Goal: Task Accomplishment & Management: Manage account settings

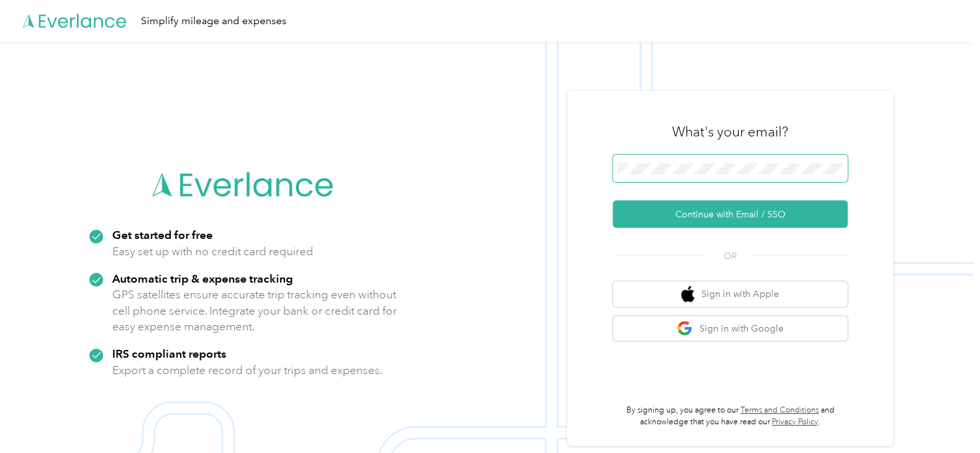
click at [719, 160] on span at bounding box center [730, 168] width 235 height 27
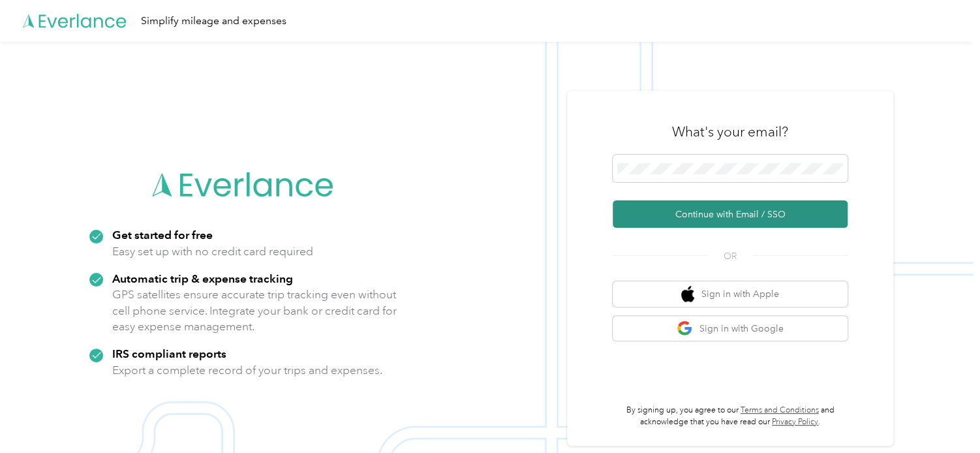
click at [722, 218] on button "Continue with Email / SSO" at bounding box center [730, 213] width 235 height 27
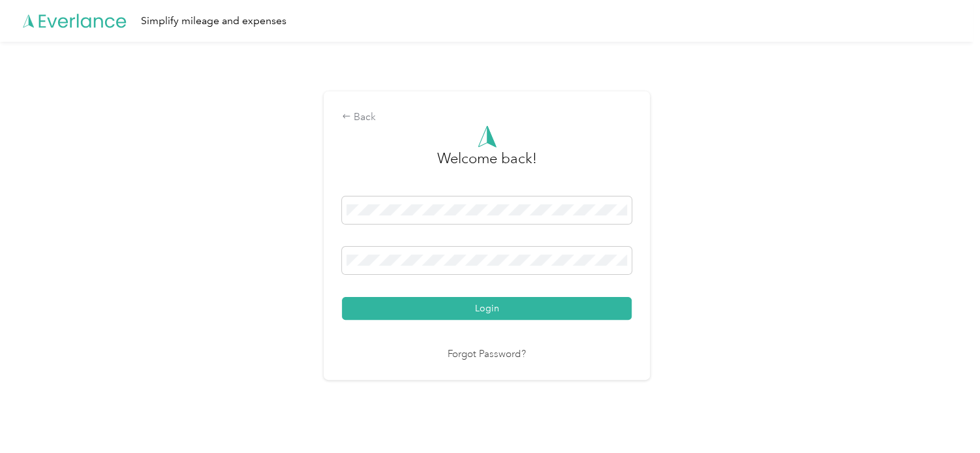
click at [488, 307] on button "Login" at bounding box center [487, 308] width 290 height 23
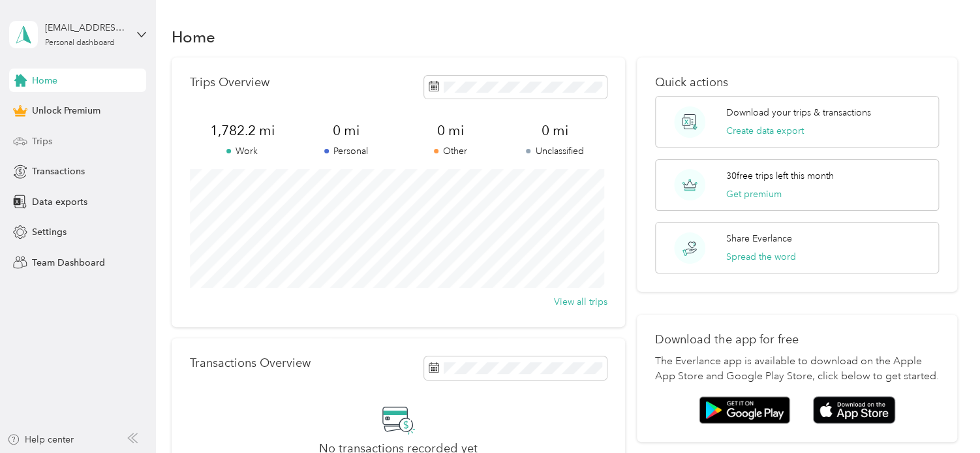
click at [40, 138] on span "Trips" at bounding box center [42, 141] width 20 height 14
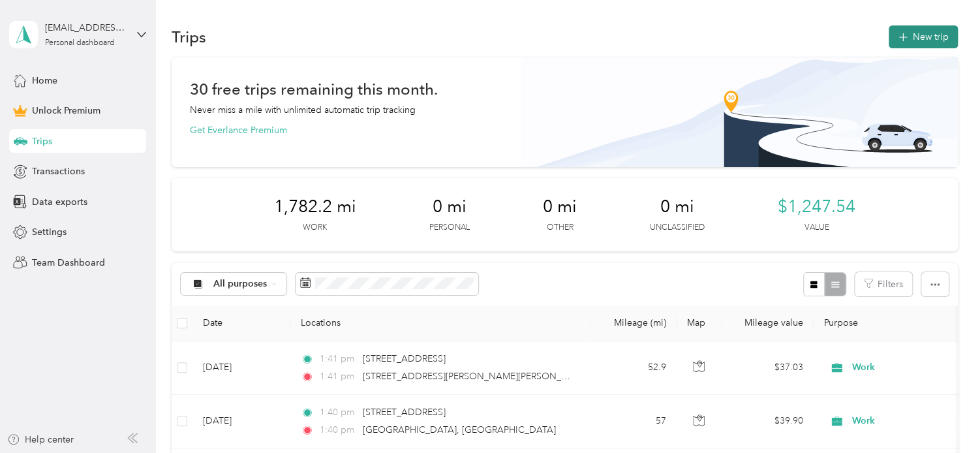
click at [912, 36] on button "New trip" at bounding box center [923, 36] width 69 height 23
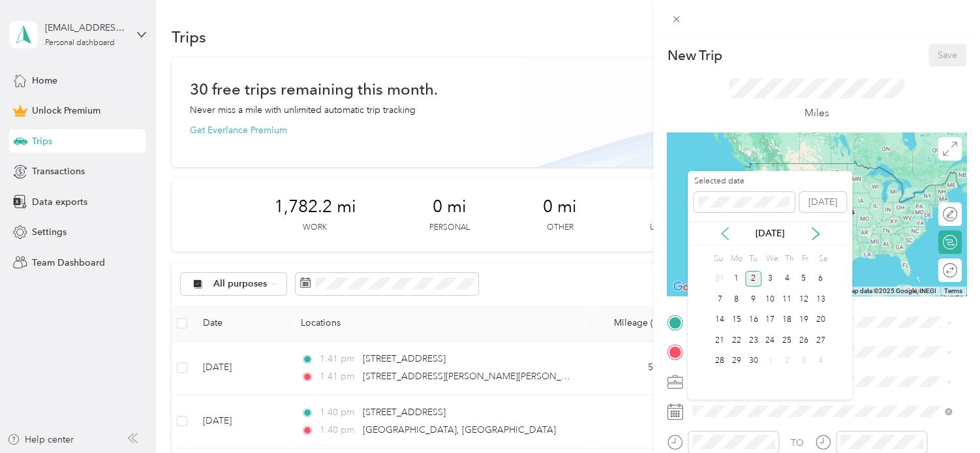
click at [726, 233] on icon at bounding box center [725, 233] width 13 height 13
click at [751, 300] on div "5" at bounding box center [753, 299] width 17 height 16
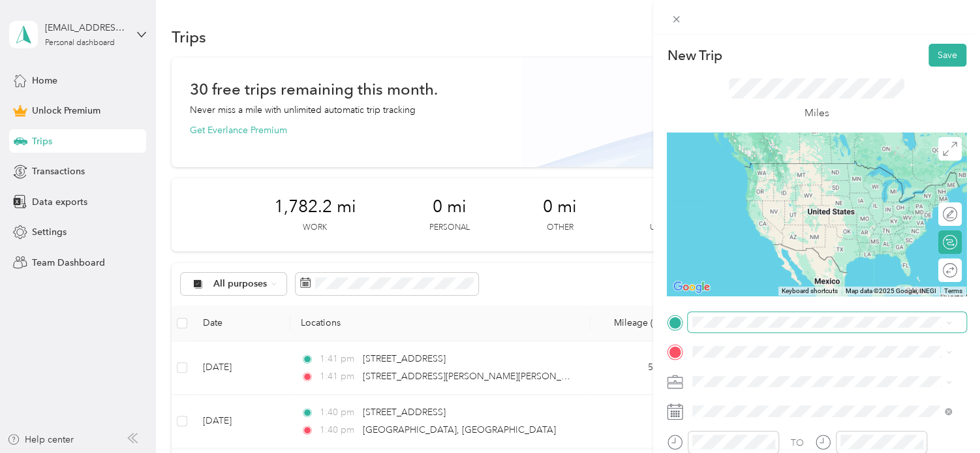
click at [715, 328] on span at bounding box center [827, 322] width 279 height 21
click at [811, 169] on span "[STREET_ADDRESS][US_STATE]" at bounding box center [782, 163] width 131 height 12
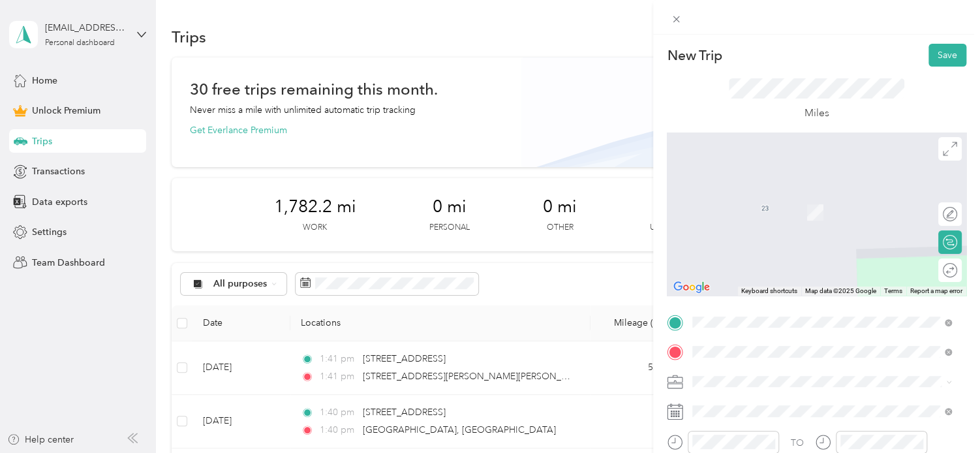
click at [801, 196] on span "[STREET_ADDRESS][PERSON_NAME][US_STATE]" at bounding box center [818, 193] width 203 height 12
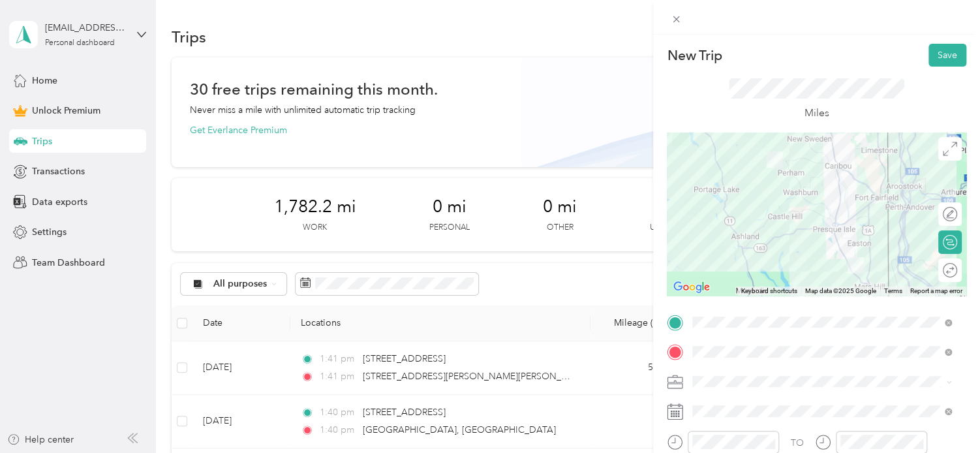
click at [705, 374] on span at bounding box center [827, 381] width 279 height 21
click at [722, 202] on li "Work" at bounding box center [822, 198] width 268 height 23
click at [942, 272] on div at bounding box center [943, 271] width 27 height 14
click at [930, 57] on button "Save" at bounding box center [948, 55] width 38 height 23
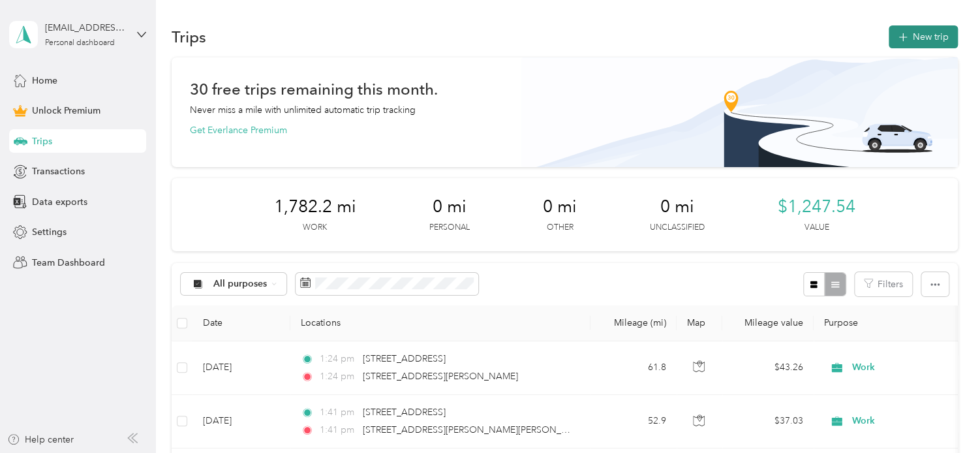
click at [903, 40] on span "button" at bounding box center [903, 36] width 10 height 11
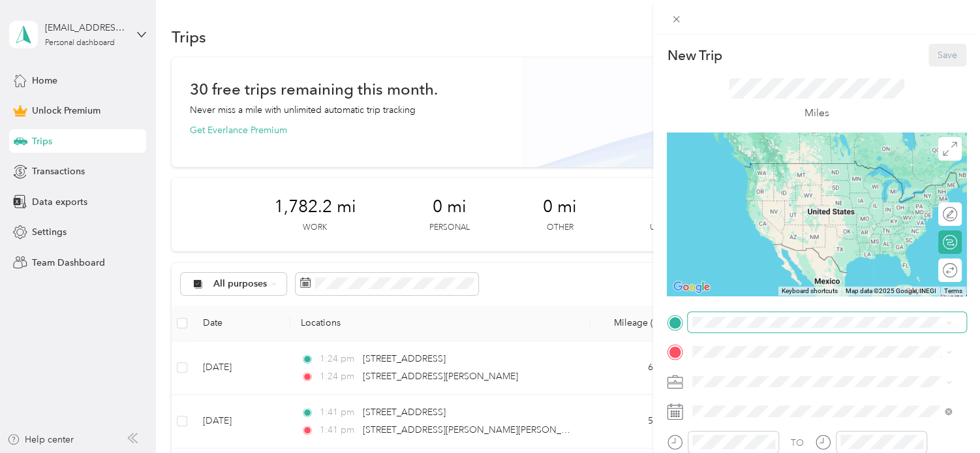
click at [753, 452] on div "New Trip Save This trip cannot be edited because it is either under review, app…" at bounding box center [487, 453] width 974 height 0
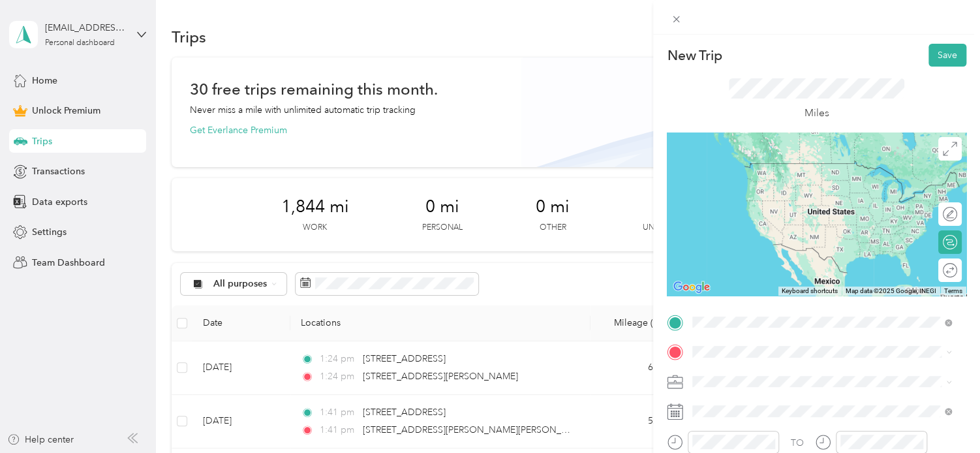
click at [759, 165] on span "[STREET_ADDRESS][US_STATE]" at bounding box center [782, 163] width 131 height 12
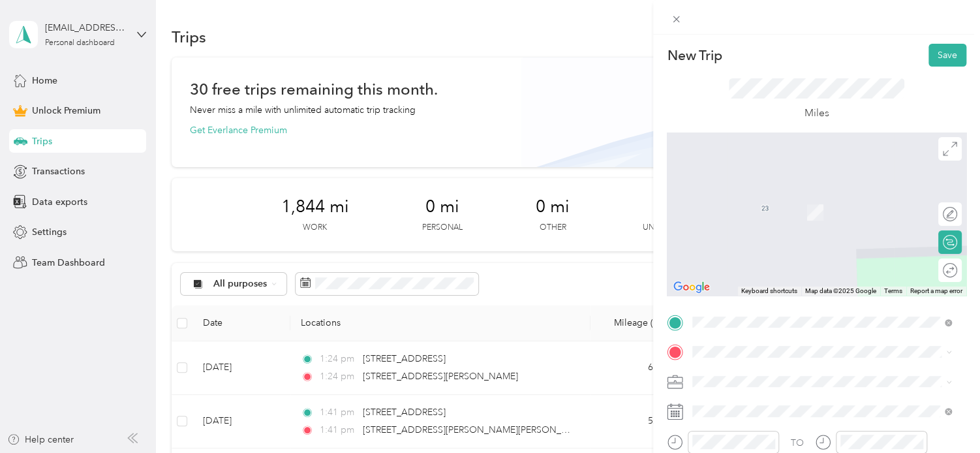
click at [766, 198] on span "[STREET_ADDRESS][US_STATE]" at bounding box center [782, 192] width 131 height 12
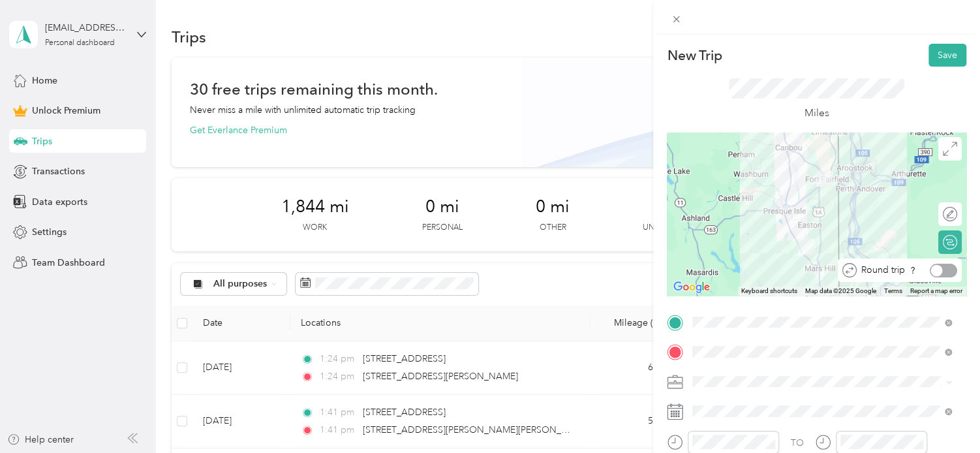
click at [943, 275] on div at bounding box center [943, 271] width 27 height 14
click at [718, 202] on div "Work" at bounding box center [822, 196] width 250 height 14
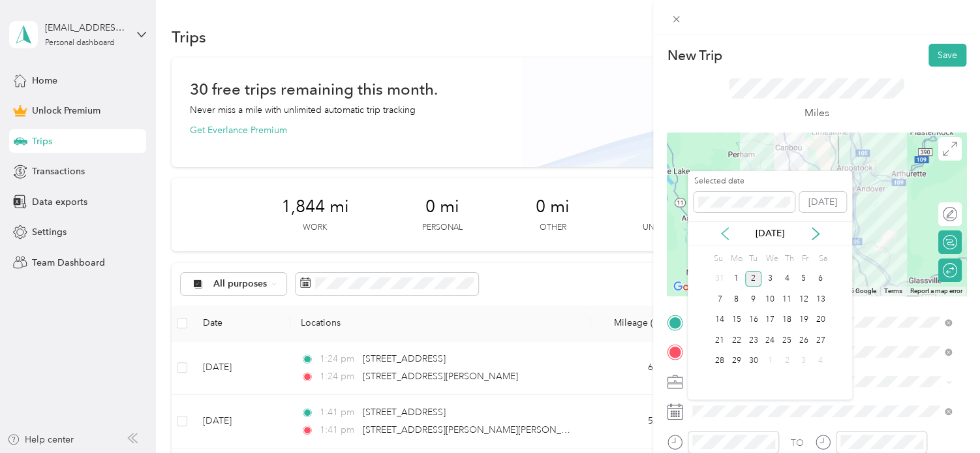
click at [724, 234] on icon at bounding box center [725, 233] width 13 height 13
click at [773, 298] on div "6" at bounding box center [770, 299] width 17 height 16
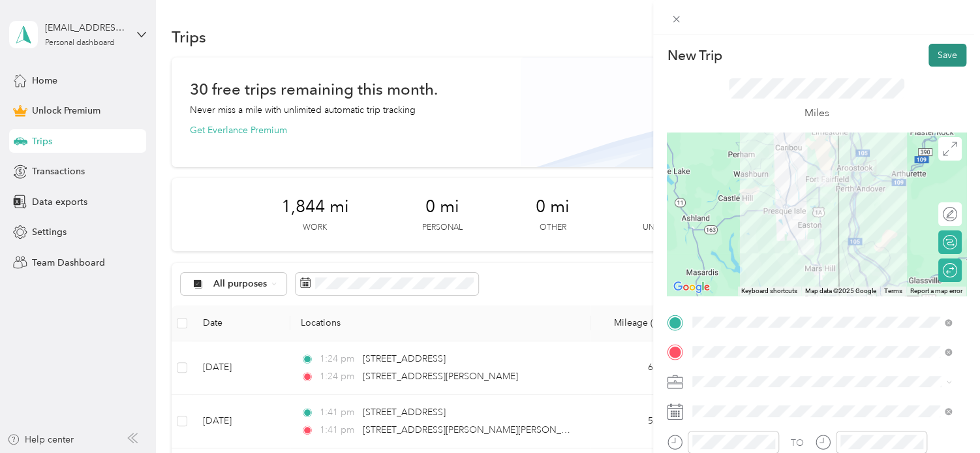
click at [939, 58] on button "Save" at bounding box center [948, 55] width 38 height 23
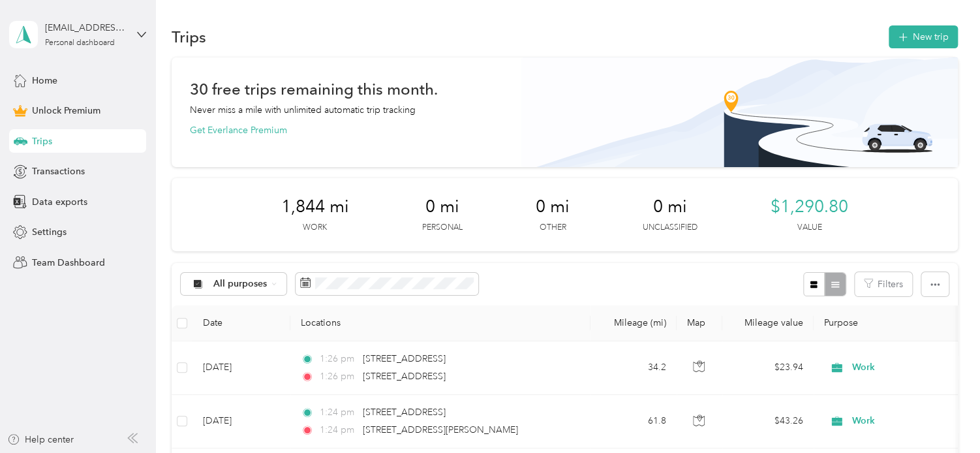
drag, startPoint x: 743, startPoint y: 282, endPoint x: 749, endPoint y: 270, distance: 13.7
click at [743, 282] on div "All purposes Filters" at bounding box center [565, 284] width 786 height 42
click at [898, 31] on span "button" at bounding box center [903, 36] width 10 height 11
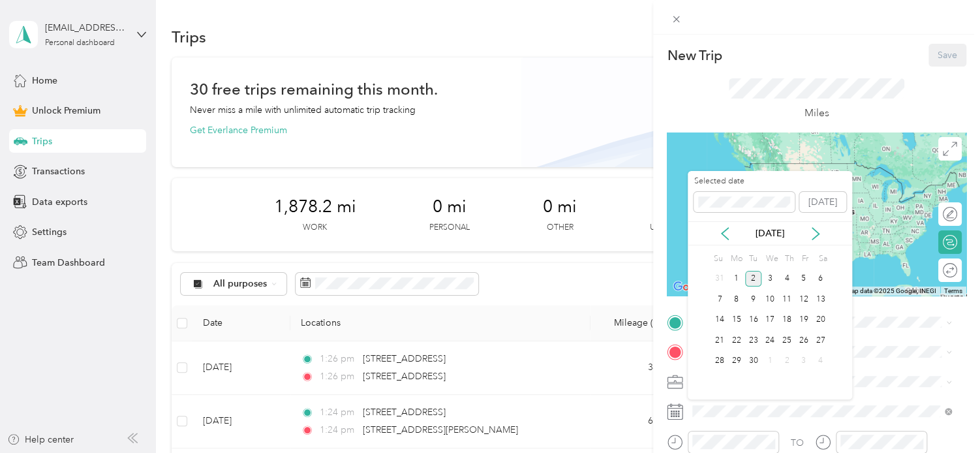
click at [726, 240] on div "[DATE]" at bounding box center [770, 233] width 164 height 24
click at [724, 234] on icon at bounding box center [725, 233] width 13 height 13
click at [805, 303] on div "8" at bounding box center [804, 299] width 17 height 16
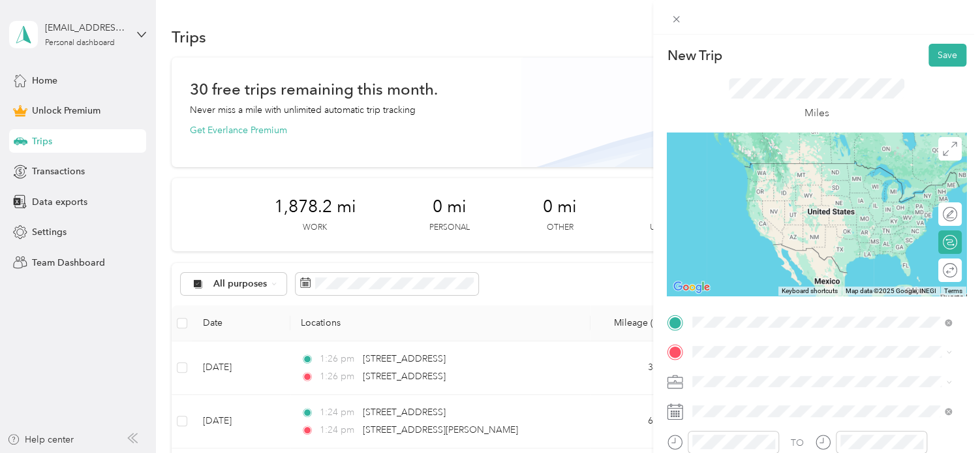
click at [751, 168] on span "[STREET_ADDRESS][US_STATE]" at bounding box center [782, 163] width 131 height 12
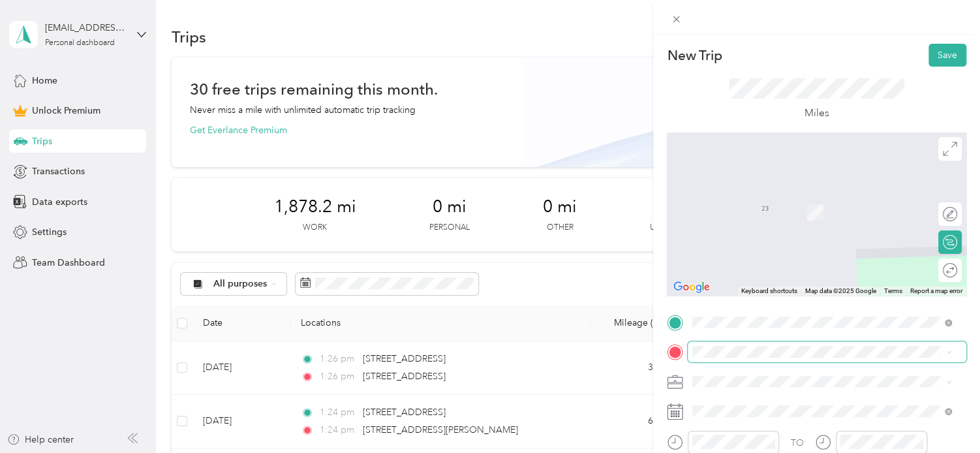
click at [763, 359] on span at bounding box center [827, 351] width 279 height 21
click at [839, 253] on span "[STREET_ADDRESS][US_STATE]" at bounding box center [782, 247] width 131 height 12
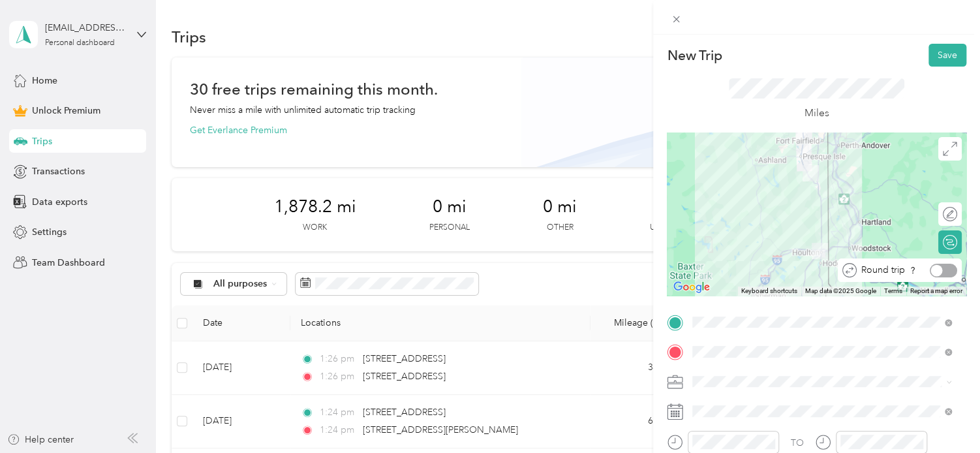
click at [942, 269] on div at bounding box center [943, 271] width 27 height 14
click at [941, 53] on button "Save" at bounding box center [948, 55] width 38 height 23
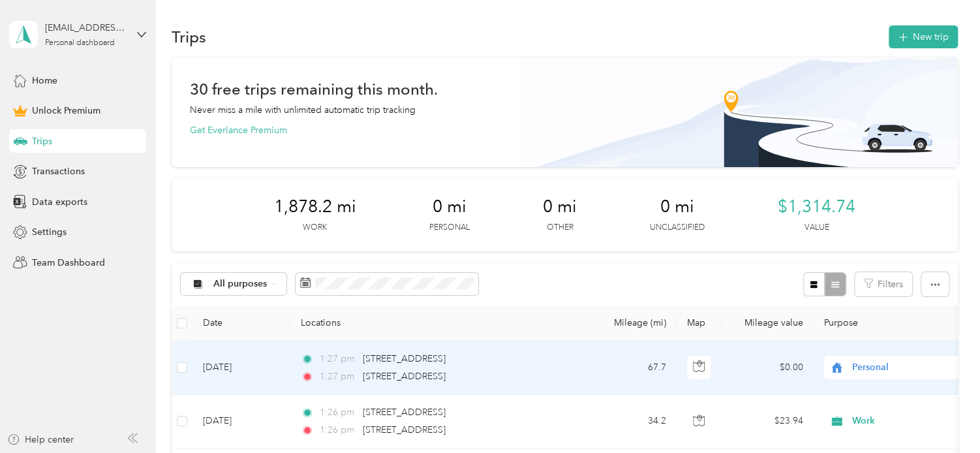
click at [876, 356] on div "Personal" at bounding box center [905, 367] width 162 height 23
click at [872, 177] on span "Work" at bounding box center [910, 178] width 121 height 14
click at [875, 367] on span "Work" at bounding box center [911, 367] width 119 height 14
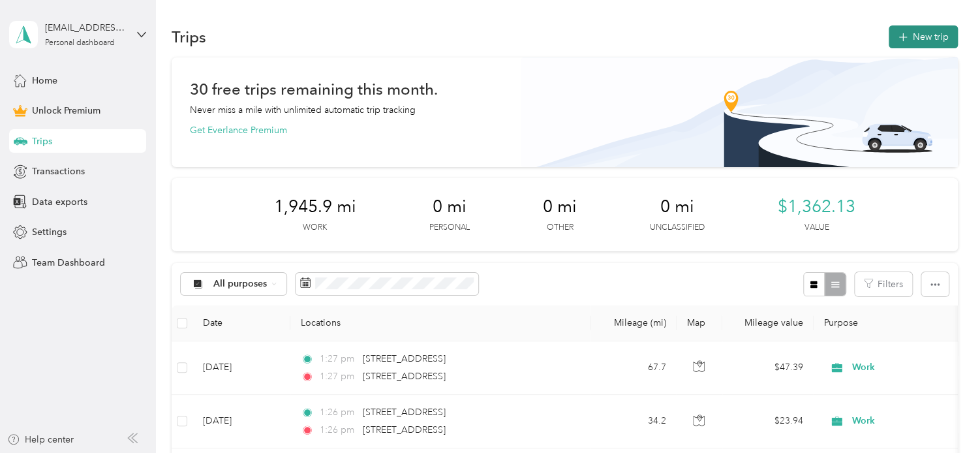
click at [915, 37] on button "New trip" at bounding box center [923, 36] width 69 height 23
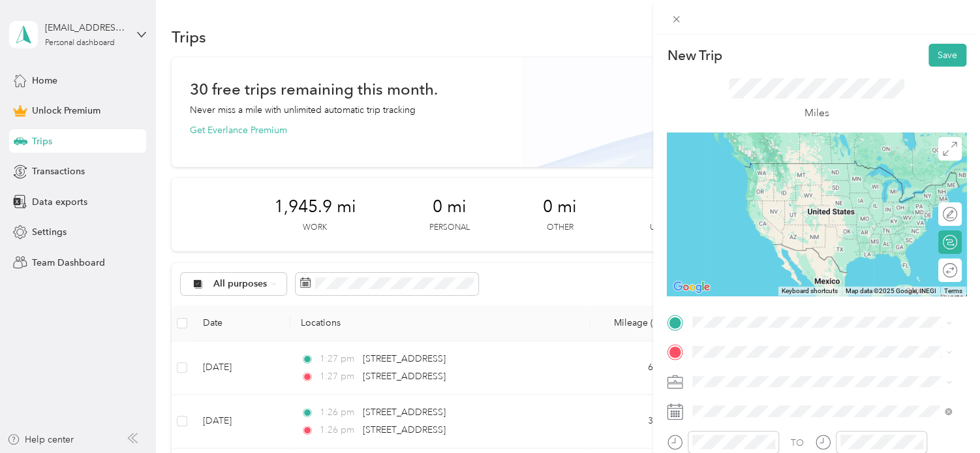
click at [805, 163] on span "[STREET_ADDRESS][US_STATE]" at bounding box center [782, 157] width 131 height 12
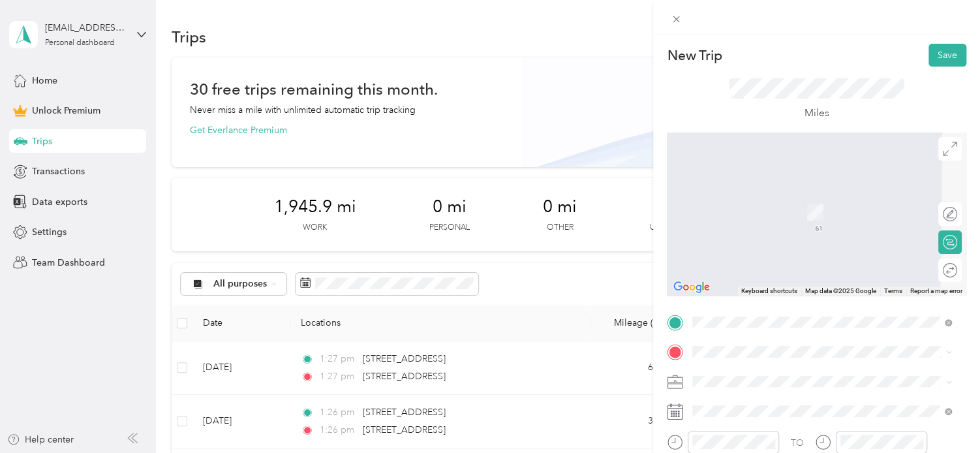
click at [744, 194] on span "[STREET_ADDRESS][US_STATE]" at bounding box center [782, 188] width 131 height 12
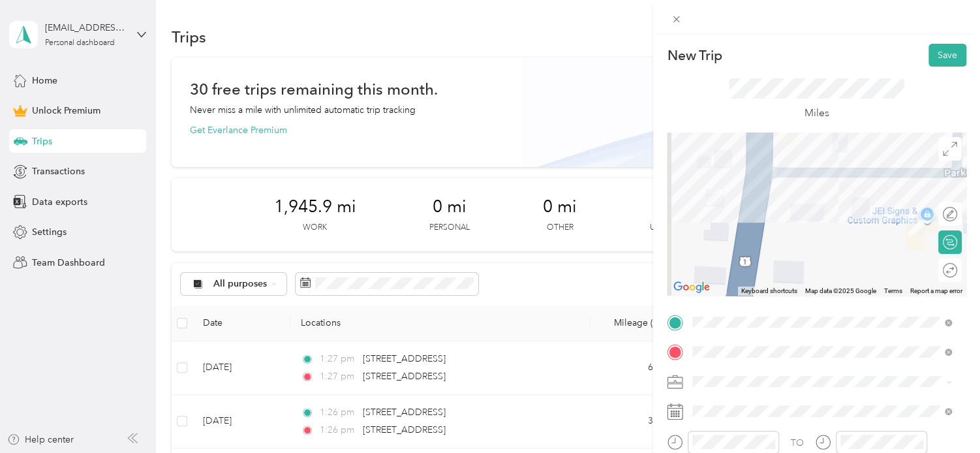
click at [708, 195] on span "Work" at bounding box center [708, 197] width 22 height 11
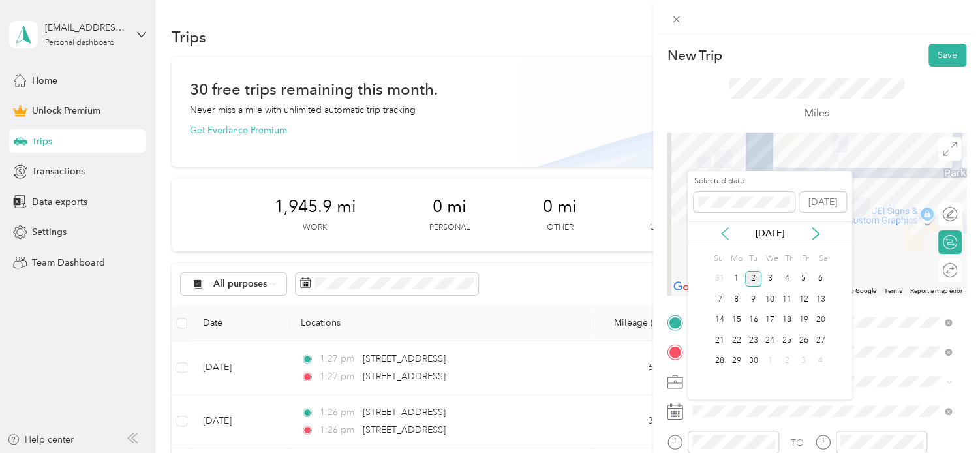
click at [723, 235] on icon at bounding box center [725, 234] width 7 height 12
click at [806, 301] on div "8" at bounding box center [804, 299] width 17 height 16
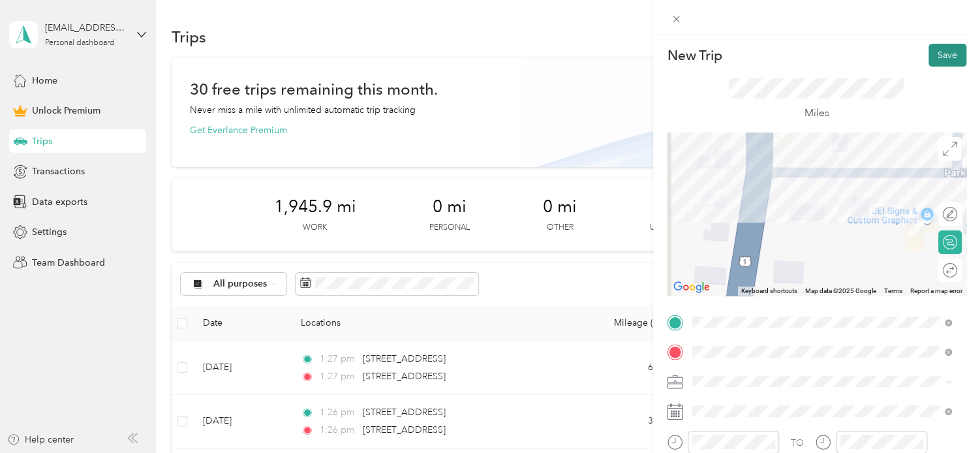
click at [940, 52] on button "Save" at bounding box center [948, 55] width 38 height 23
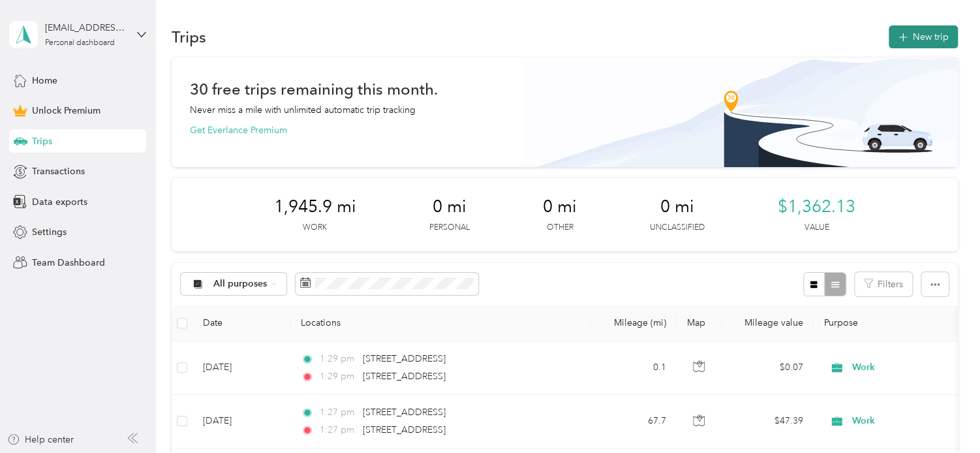
click at [925, 36] on button "New trip" at bounding box center [923, 36] width 69 height 23
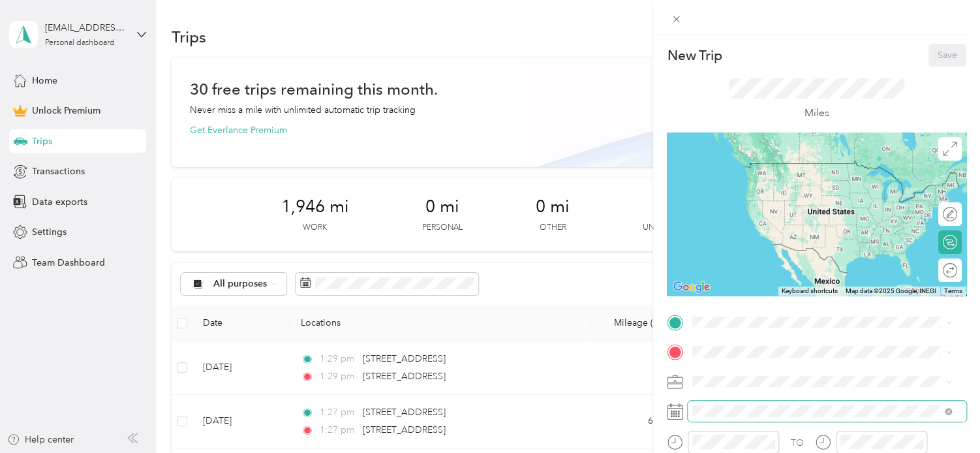
click at [718, 417] on span at bounding box center [827, 411] width 279 height 21
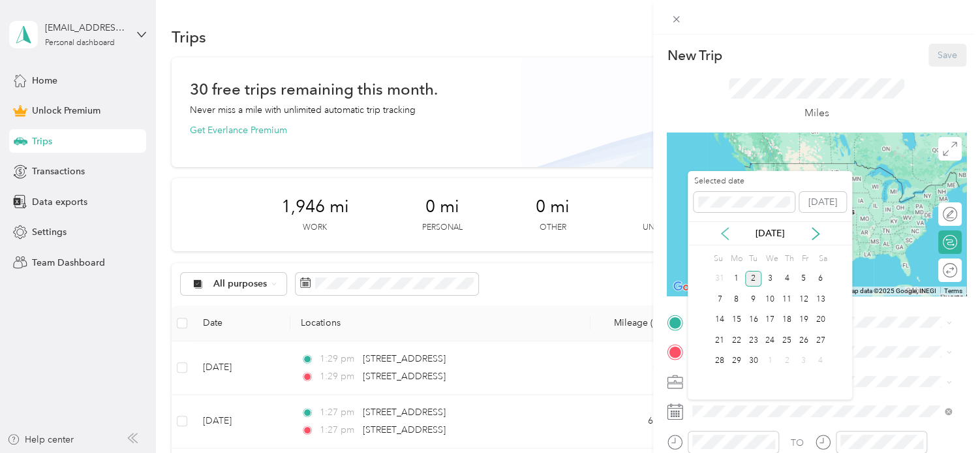
click at [725, 230] on icon at bounding box center [725, 234] width 7 height 12
click at [773, 319] on div "13" at bounding box center [770, 320] width 17 height 16
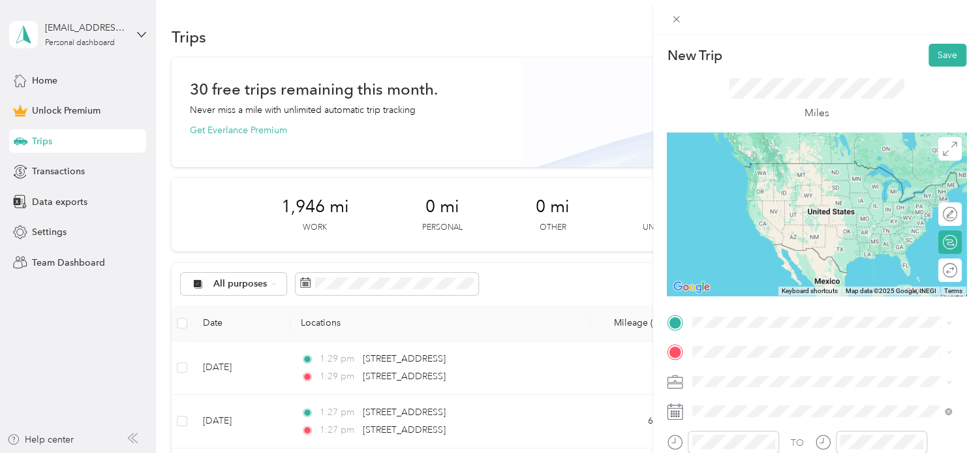
click at [736, 202] on div "Work" at bounding box center [822, 198] width 250 height 14
click at [777, 166] on span "[STREET_ADDRESS][US_STATE]" at bounding box center [782, 162] width 131 height 12
click at [728, 163] on span "[STREET_ADDRESS][US_STATE]" at bounding box center [782, 157] width 131 height 12
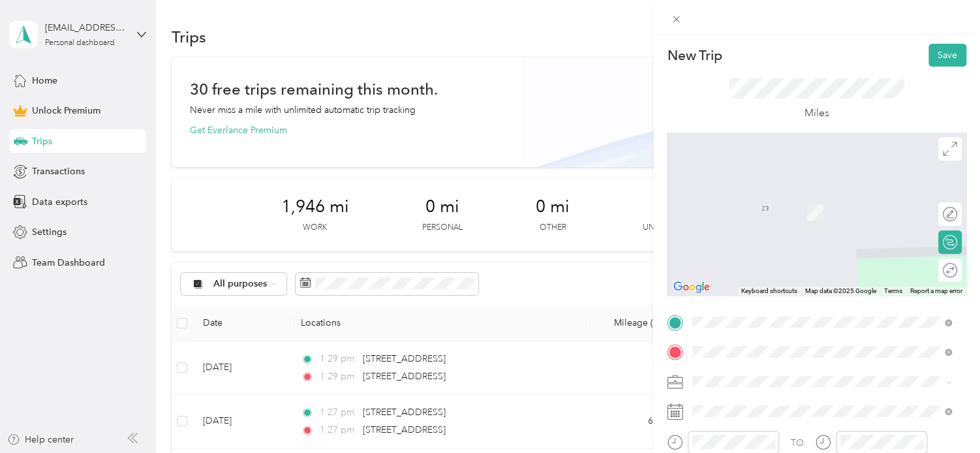
click at [757, 199] on span "[STREET_ADDRESS][US_STATE]" at bounding box center [782, 193] width 131 height 12
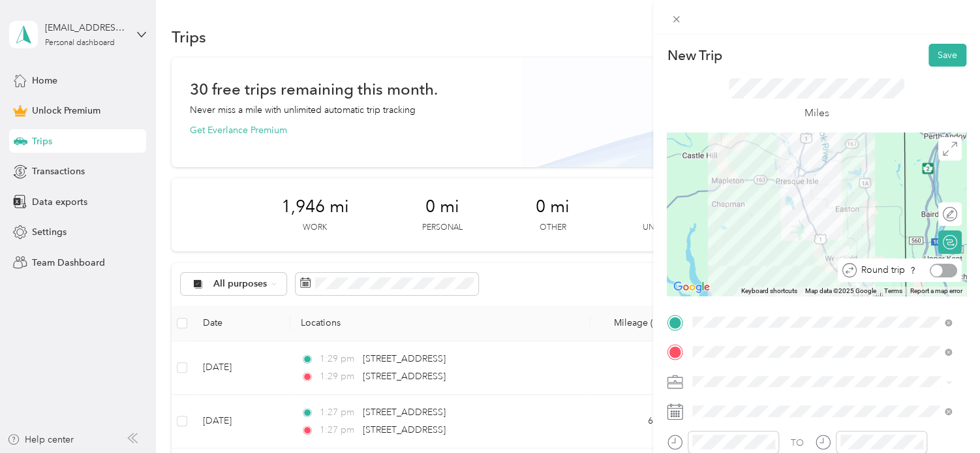
click at [940, 270] on div at bounding box center [943, 271] width 27 height 14
click at [929, 59] on button "Save" at bounding box center [948, 55] width 38 height 23
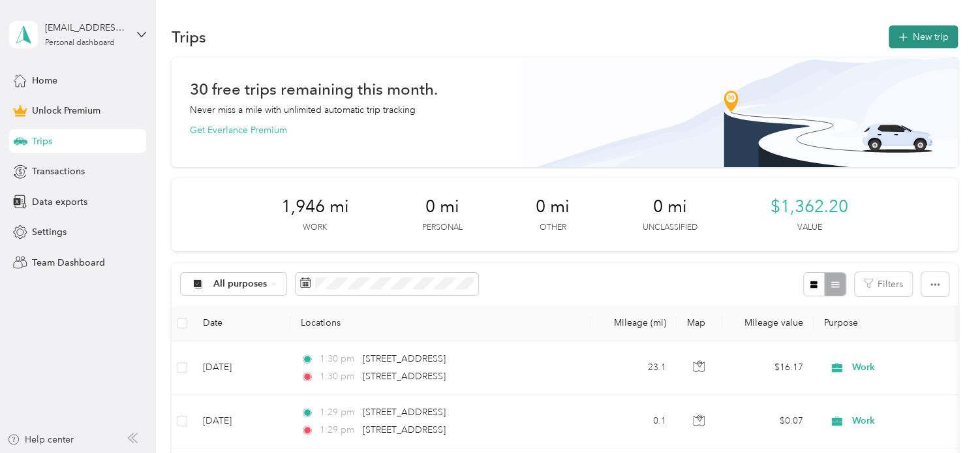
click at [909, 35] on button "New trip" at bounding box center [923, 36] width 69 height 23
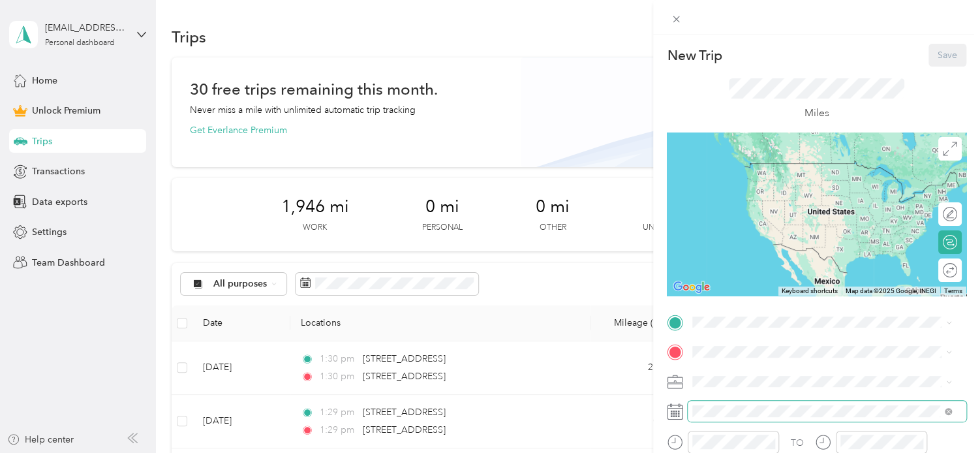
click at [731, 420] on span at bounding box center [827, 411] width 279 height 21
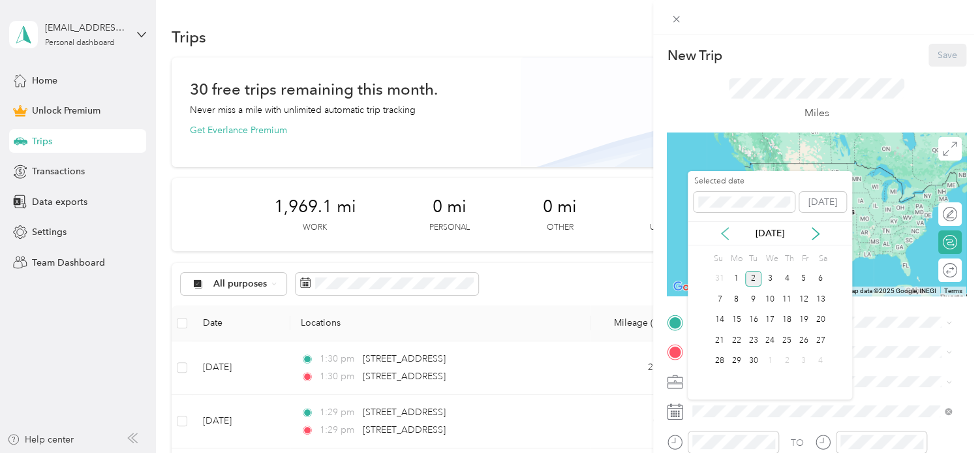
click at [723, 235] on icon at bounding box center [725, 233] width 13 height 13
click at [792, 341] on div "21" at bounding box center [787, 340] width 17 height 16
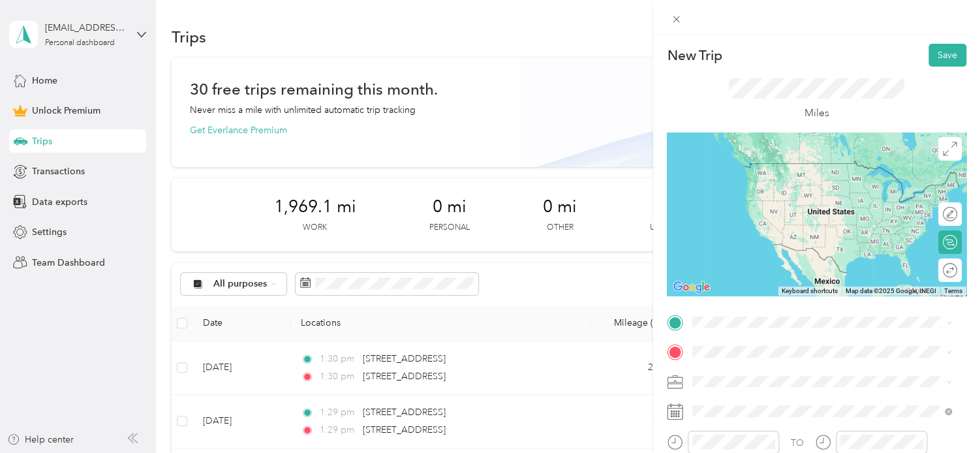
click at [741, 163] on span "[STREET_ADDRESS][US_STATE]" at bounding box center [782, 157] width 131 height 12
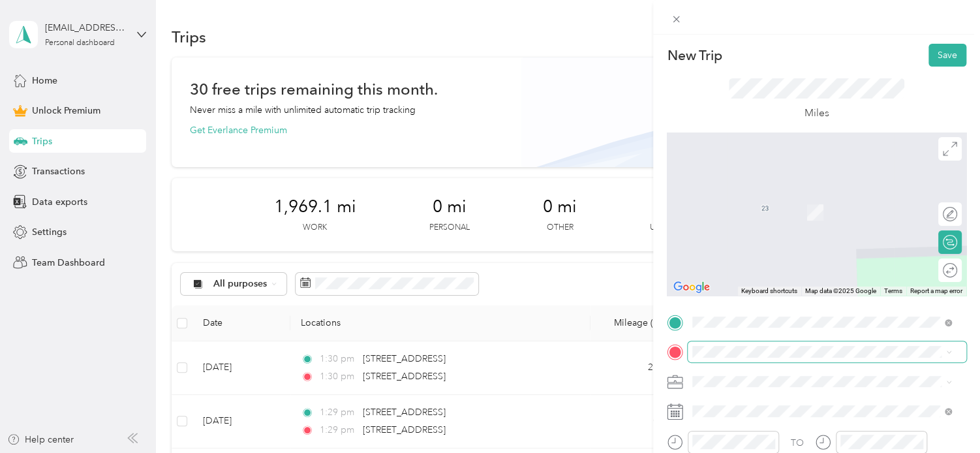
click at [723, 345] on span at bounding box center [827, 351] width 279 height 21
click at [761, 258] on span "[STREET_ADDRESS][PERSON_NAME][PERSON_NAME][US_STATE]" at bounding box center [832, 247] width 230 height 23
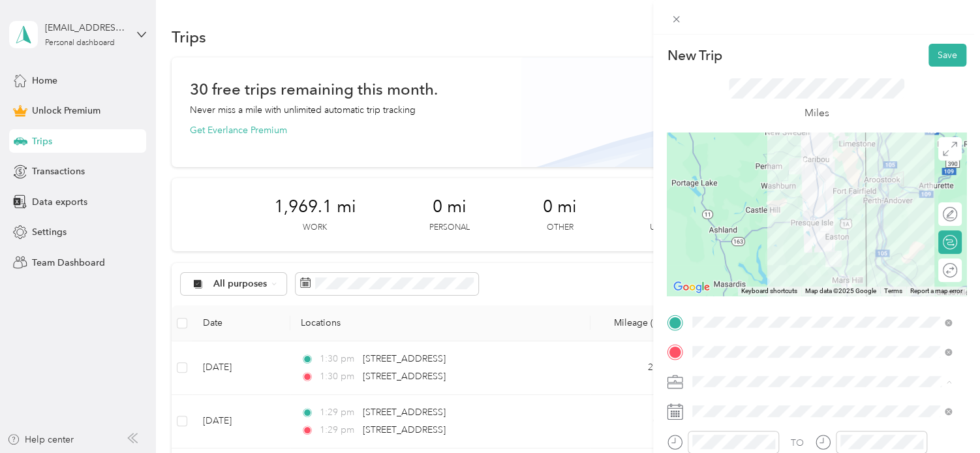
click at [723, 199] on div "Work" at bounding box center [822, 199] width 250 height 14
click at [940, 272] on div at bounding box center [943, 271] width 27 height 14
click at [931, 54] on button "Save" at bounding box center [948, 55] width 38 height 23
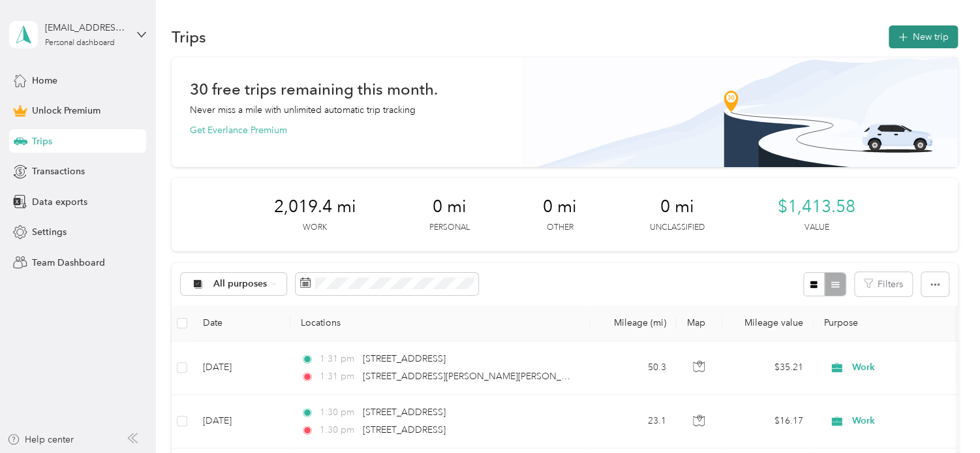
click at [931, 37] on button "New trip" at bounding box center [923, 36] width 69 height 23
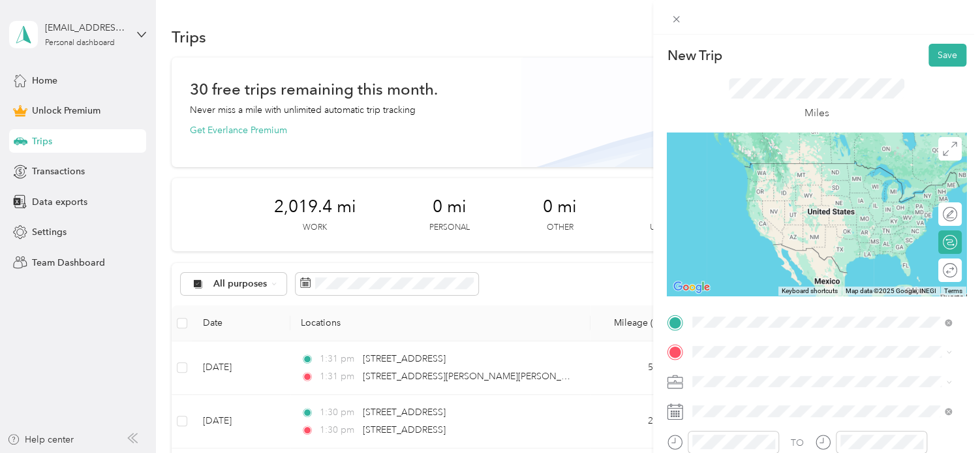
click at [770, 173] on div "[STREET_ADDRESS][US_STATE]" at bounding box center [822, 164] width 250 height 18
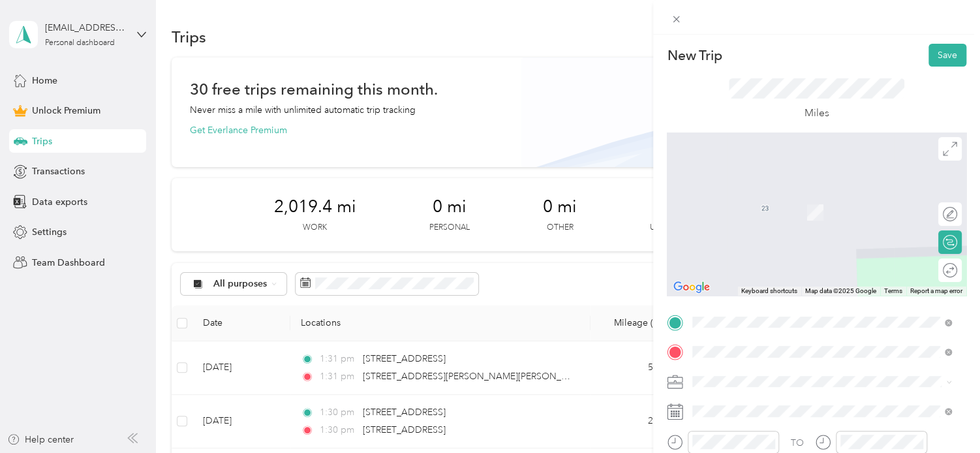
click at [749, 199] on span "[STREET_ADDRESS][US_STATE]" at bounding box center [782, 193] width 131 height 12
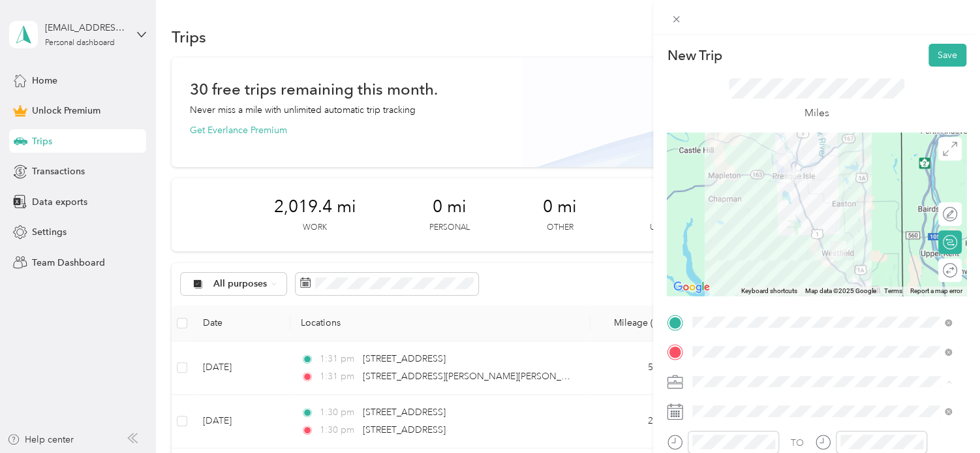
click at [738, 200] on li "Work" at bounding box center [822, 198] width 268 height 23
click at [944, 270] on div at bounding box center [943, 271] width 27 height 14
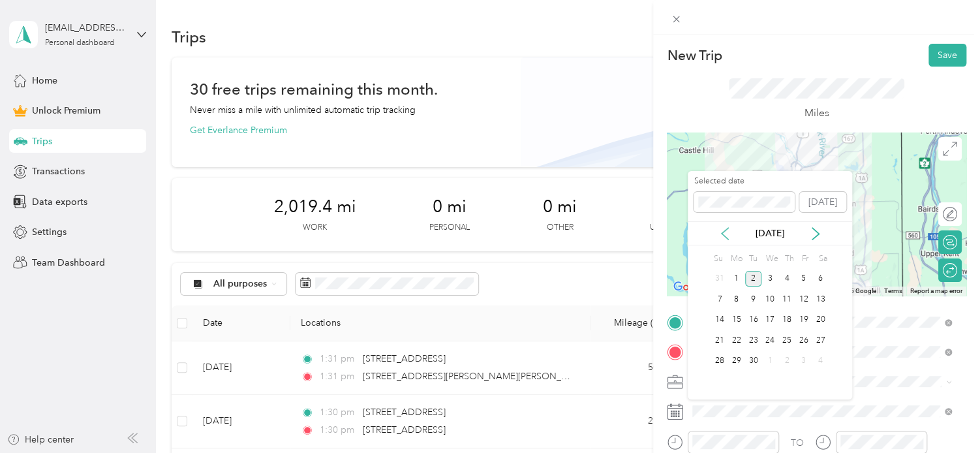
click at [727, 234] on icon at bounding box center [725, 233] width 13 height 13
click at [766, 359] on div "27" at bounding box center [770, 361] width 17 height 16
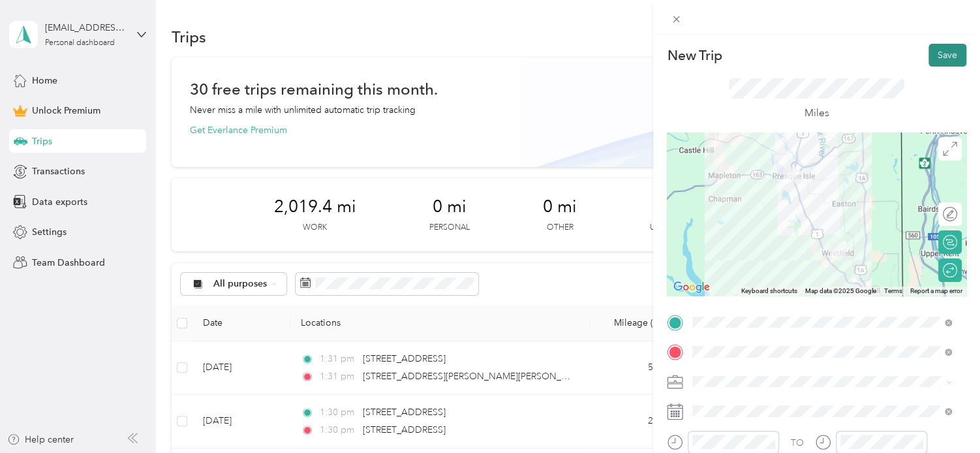
click at [940, 51] on button "Save" at bounding box center [948, 55] width 38 height 23
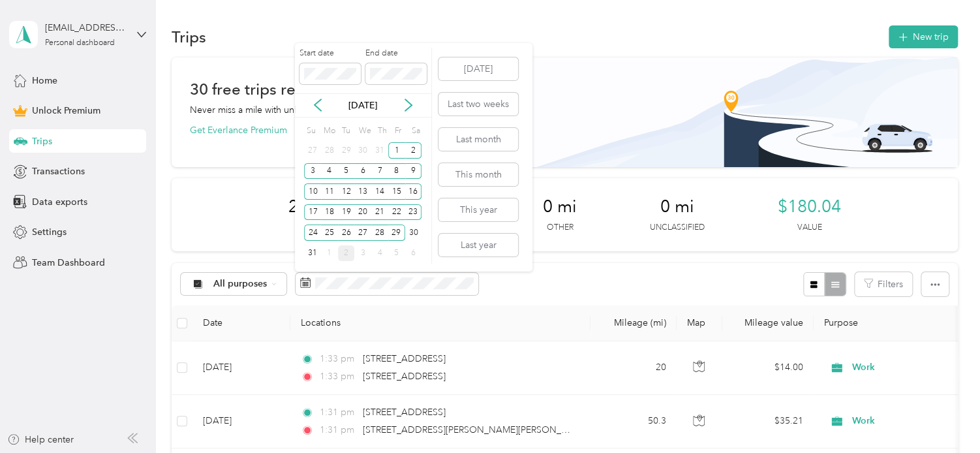
click at [415, 54] on label "End date" at bounding box center [396, 54] width 61 height 12
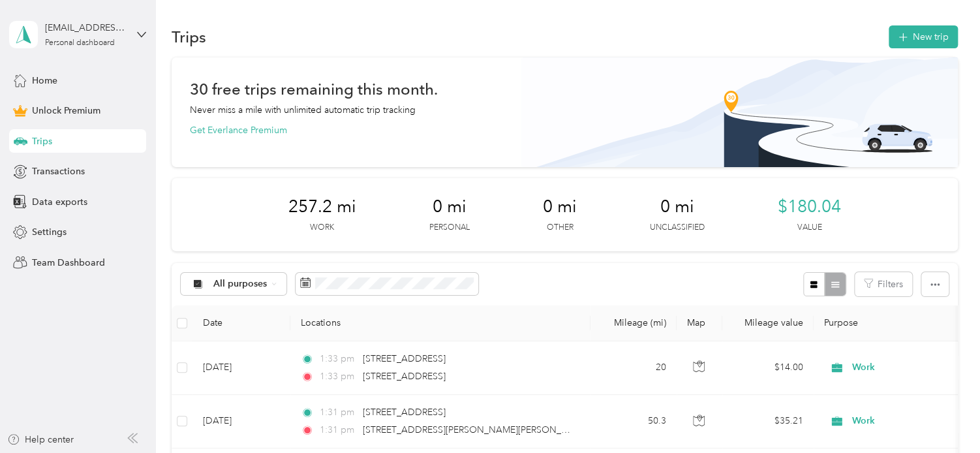
click at [590, 123] on div "30 free trips remaining this month. Never miss a mile with unlimited automatic …" at bounding box center [564, 109] width 749 height 55
click at [932, 285] on icon "button" at bounding box center [935, 284] width 9 height 9
click at [932, 324] on li "Export" at bounding box center [917, 331] width 54 height 23
click at [924, 332] on span "Export" at bounding box center [912, 331] width 27 height 11
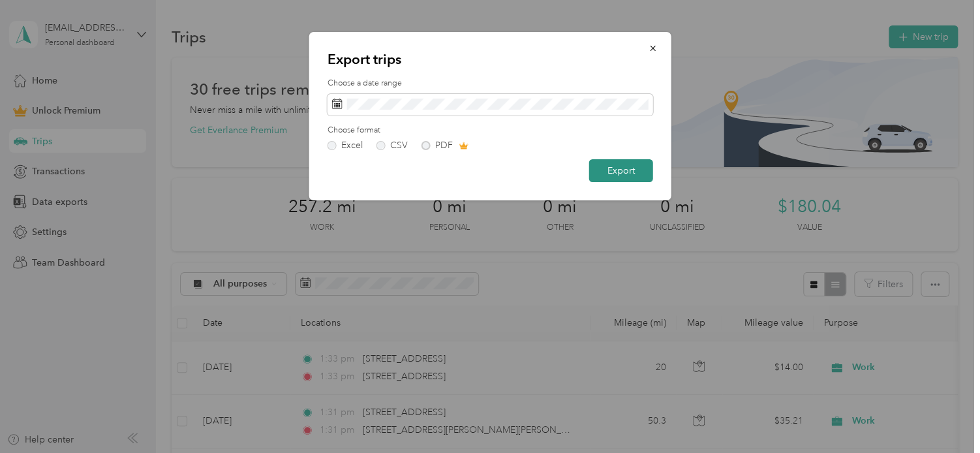
click at [608, 169] on button "Export" at bounding box center [621, 170] width 64 height 23
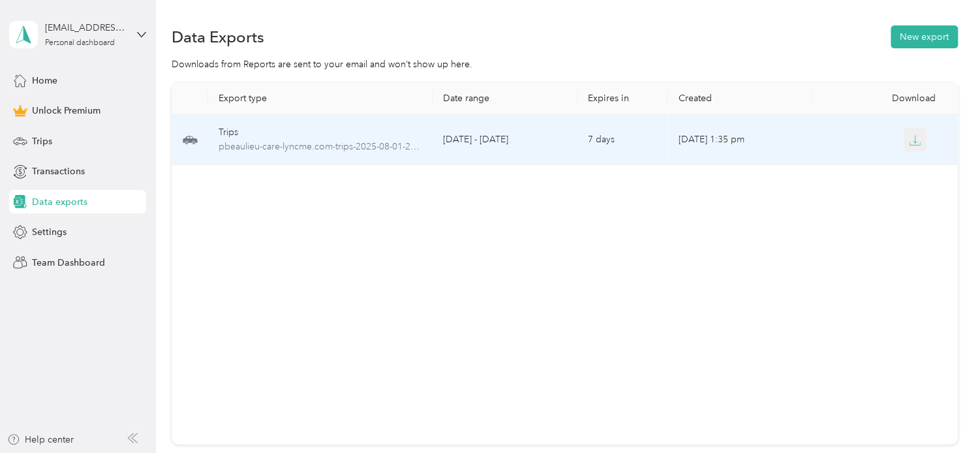
click at [905, 139] on button "button" at bounding box center [915, 139] width 23 height 23
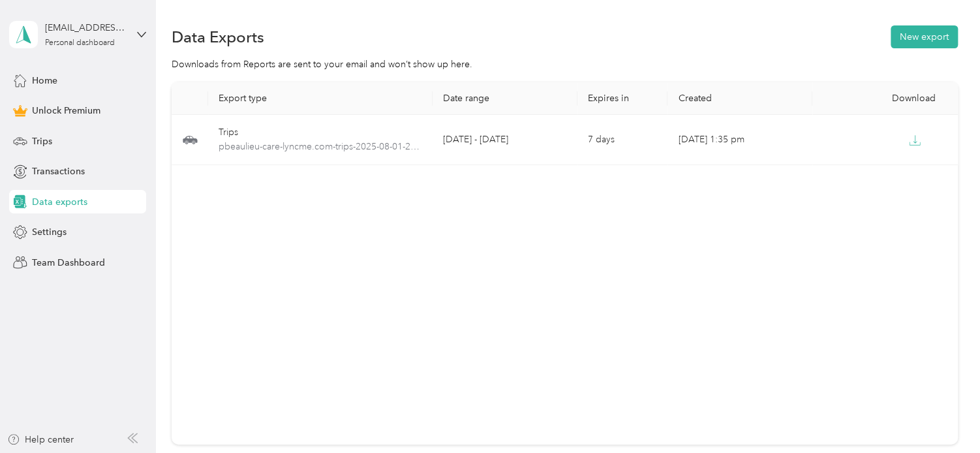
click at [866, 324] on div "Export type Date range Expires in Created Download Trips pbeaulieu-care-lyncme.…" at bounding box center [565, 263] width 786 height 362
